Goal: Task Accomplishment & Management: Understand process/instructions

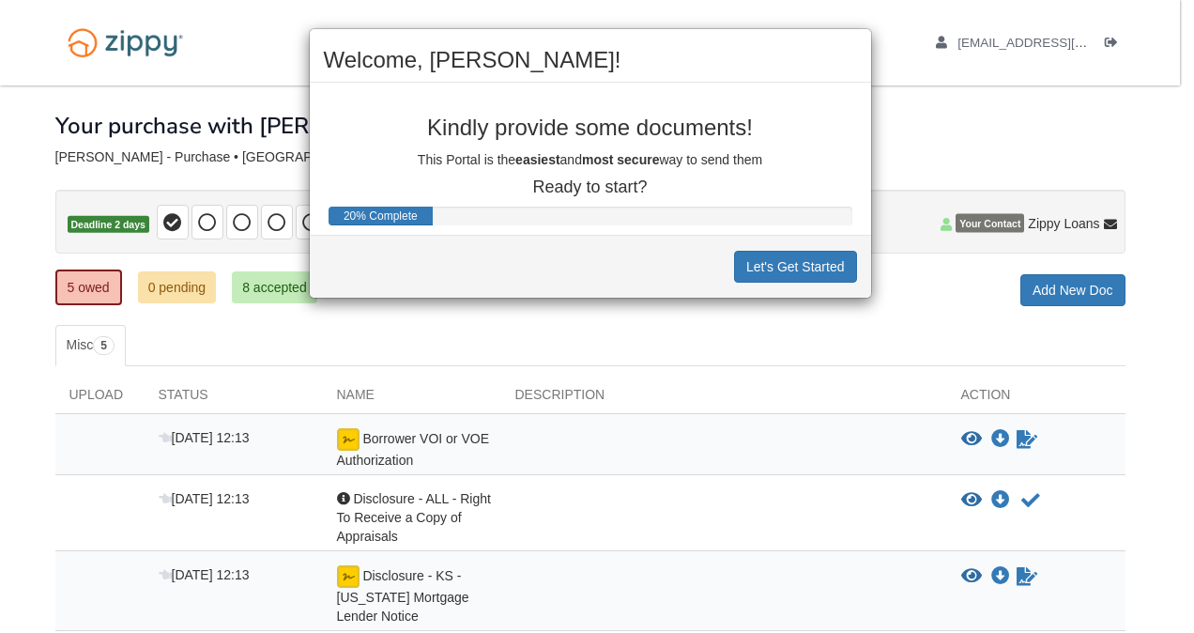
click at [650, 348] on div "Welcome, [PERSON_NAME]! Kindly provide some documents! This Portal is the easie…" at bounding box center [597, 316] width 1194 height 633
click at [1056, 115] on div "Welcome, [PERSON_NAME]! Kindly provide some documents! This Portal is the easie…" at bounding box center [597, 316] width 1194 height 633
click at [237, 35] on div "Welcome, [PERSON_NAME]! Kindly provide some documents! This Portal is the easie…" at bounding box center [597, 316] width 1194 height 633
click at [798, 266] on button "Let's Get Started" at bounding box center [795, 267] width 123 height 32
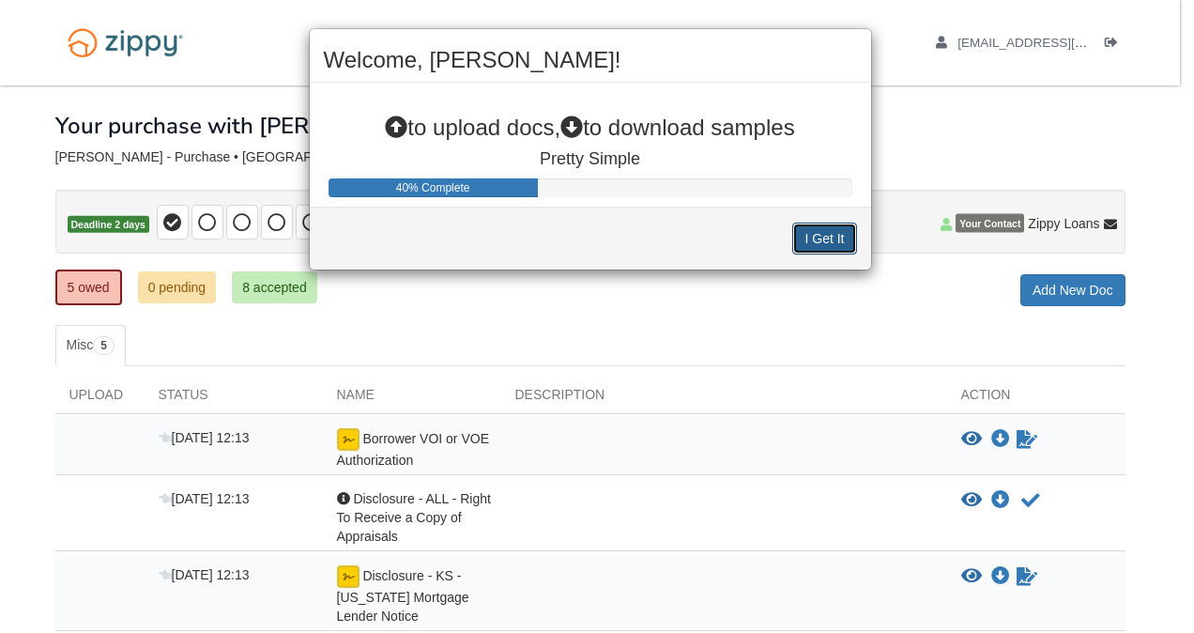
click at [835, 236] on button "I Get It" at bounding box center [824, 239] width 64 height 32
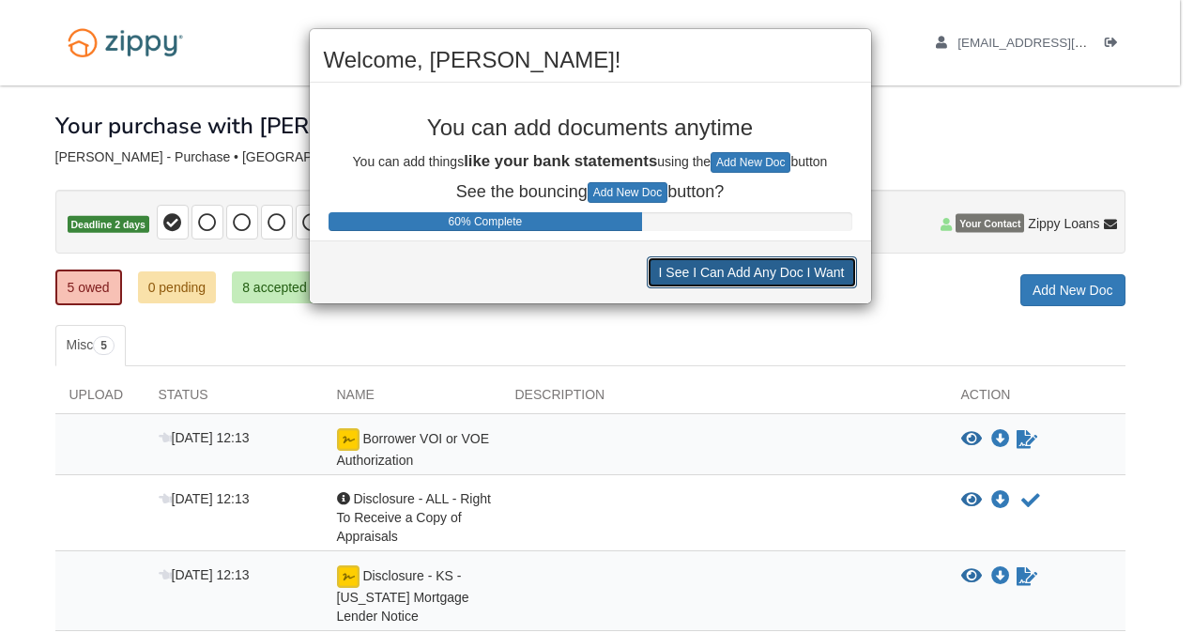
click at [749, 271] on button "I See I Can Add Any Doc I Want" at bounding box center [752, 272] width 210 height 32
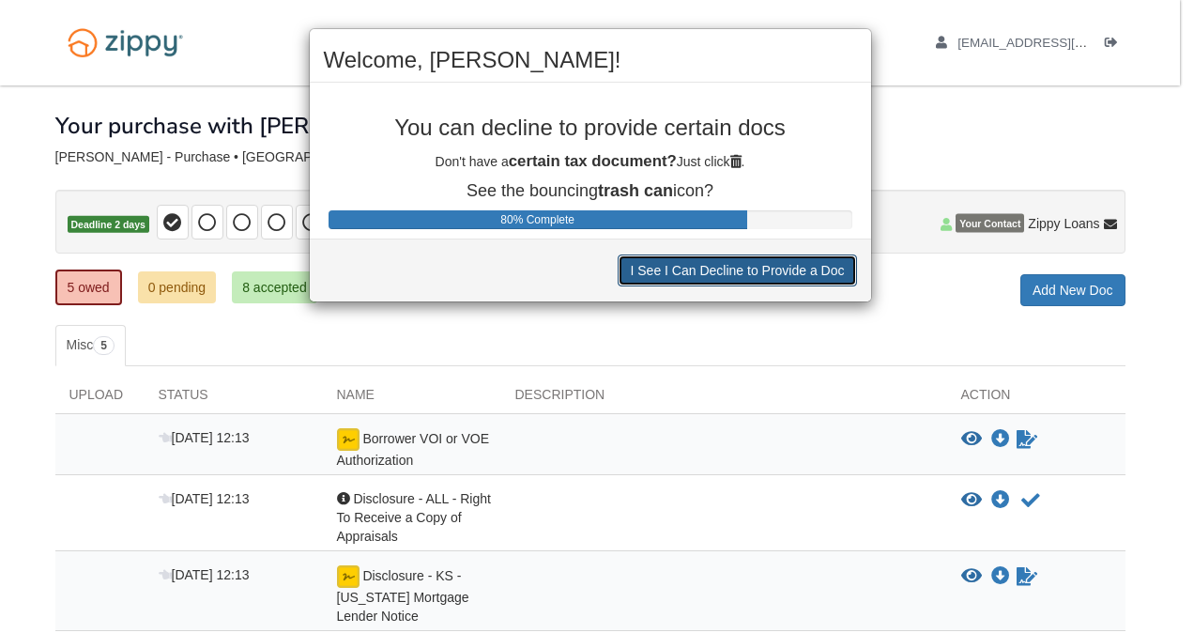
click at [749, 271] on button "I See I Can Decline to Provide a Doc" at bounding box center [737, 270] width 238 height 32
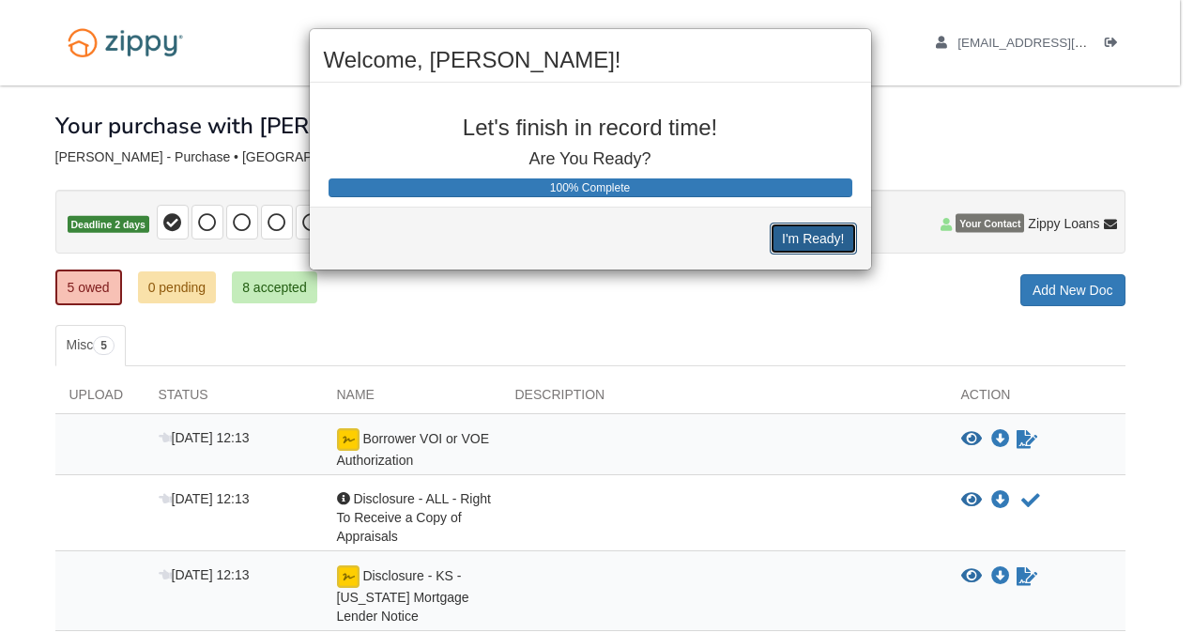
click at [806, 238] on button "I'm Ready!" at bounding box center [813, 239] width 86 height 32
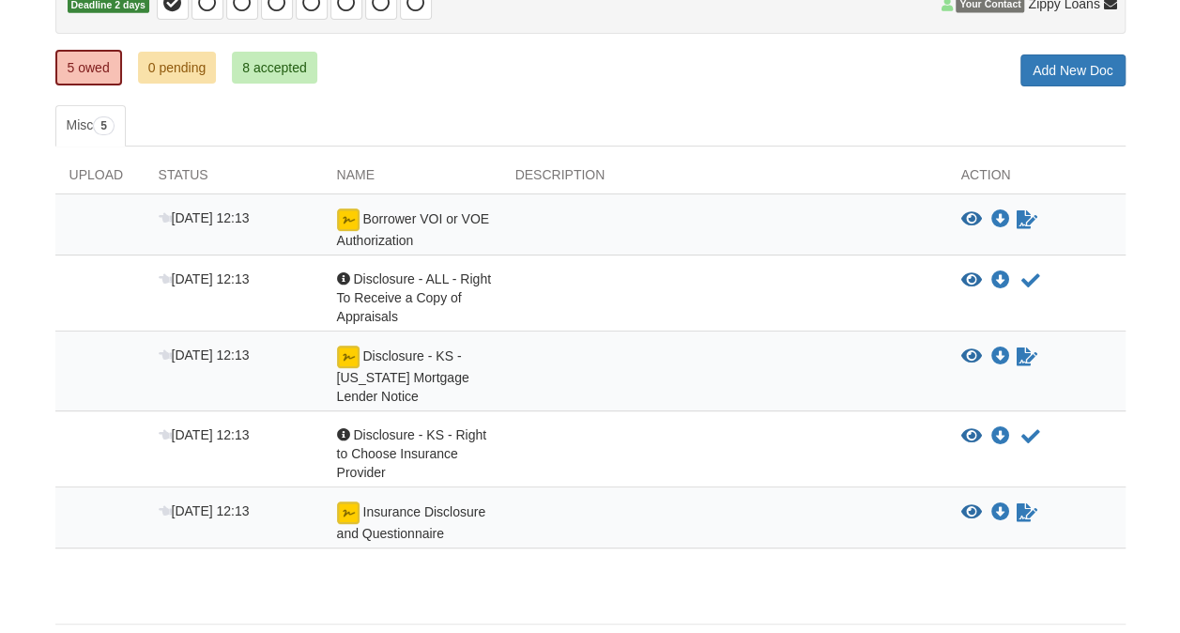
scroll to position [280, 0]
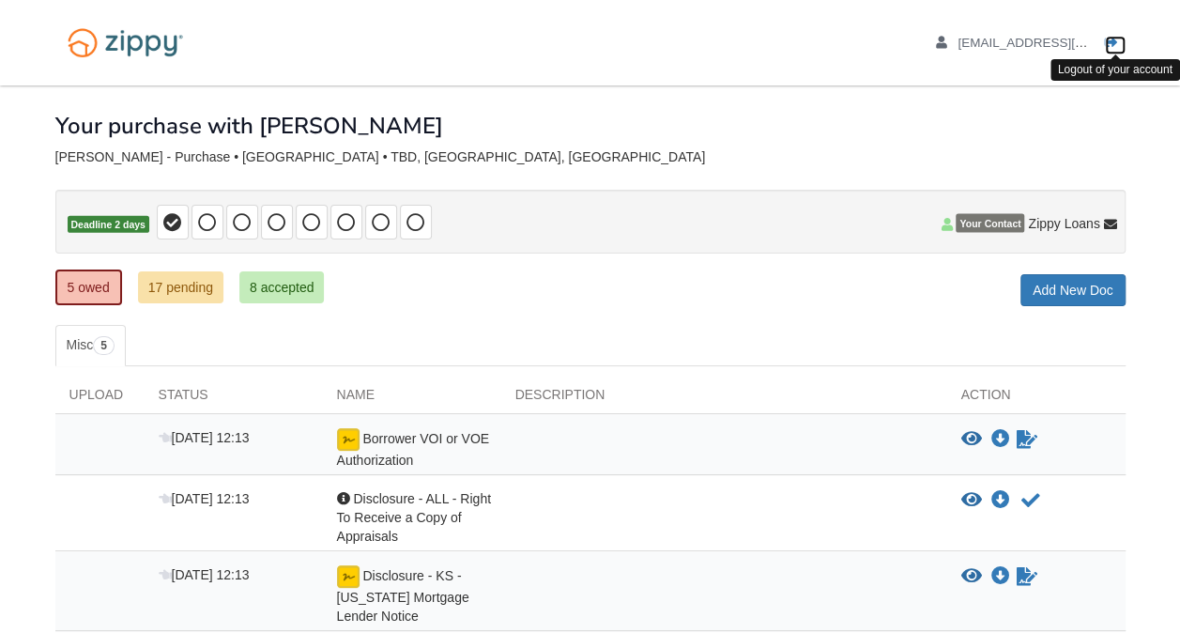
click at [1113, 40] on icon "Log out" at bounding box center [1111, 43] width 13 height 13
